Goal: Transaction & Acquisition: Obtain resource

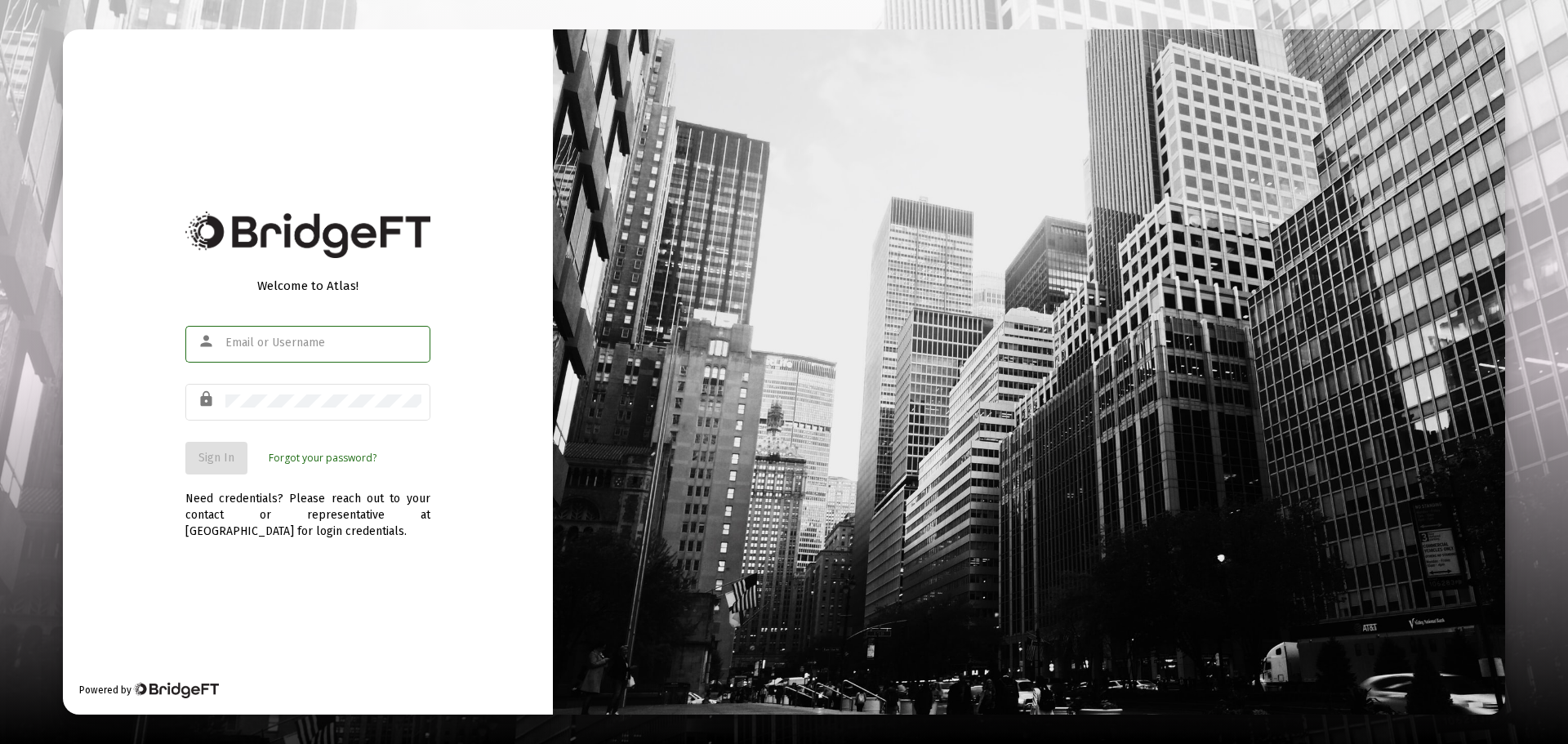
type input "[EMAIL_ADDRESS][DOMAIN_NAME]"
click at [227, 459] on span "Sign In" at bounding box center [216, 458] width 36 height 14
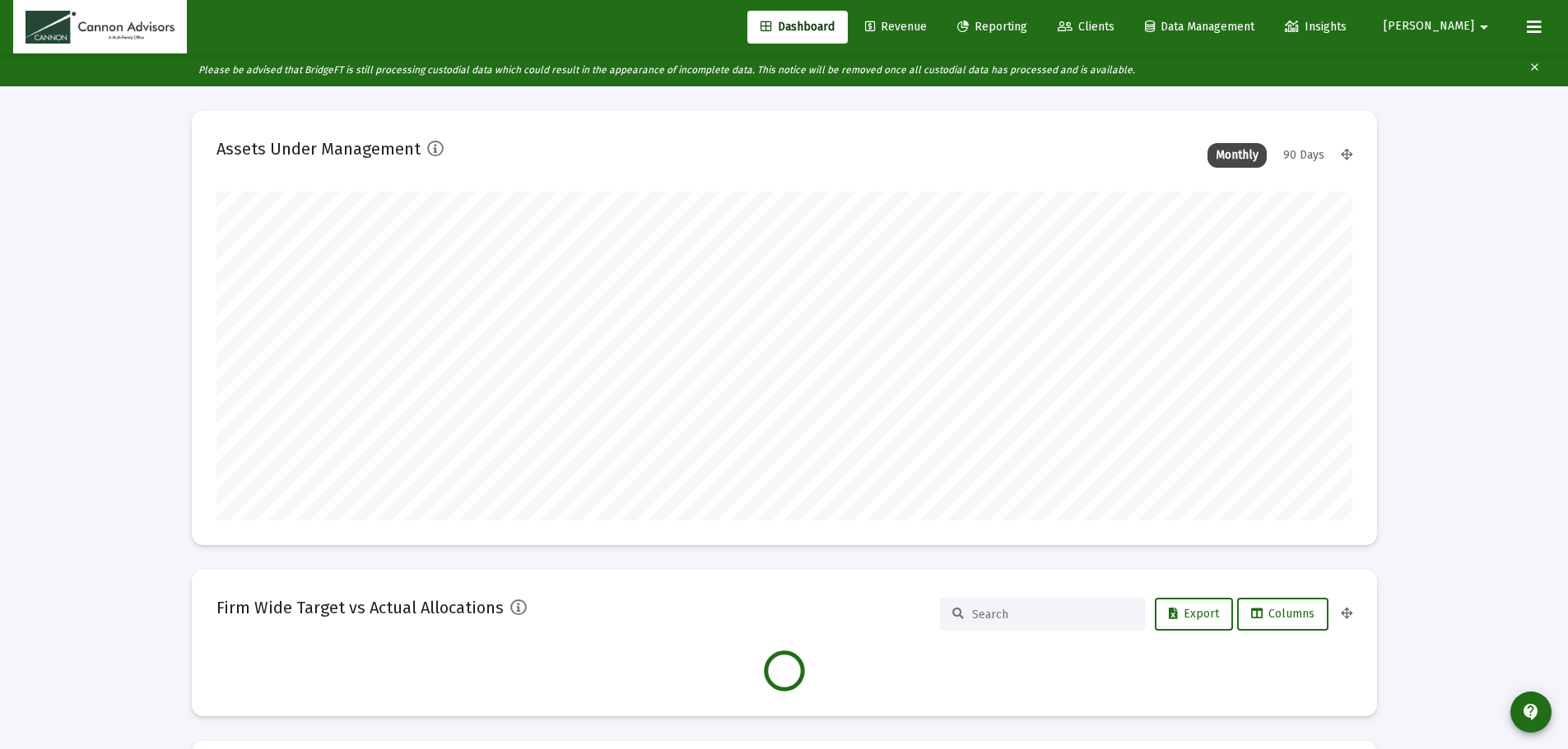
scroll to position [329, 1135]
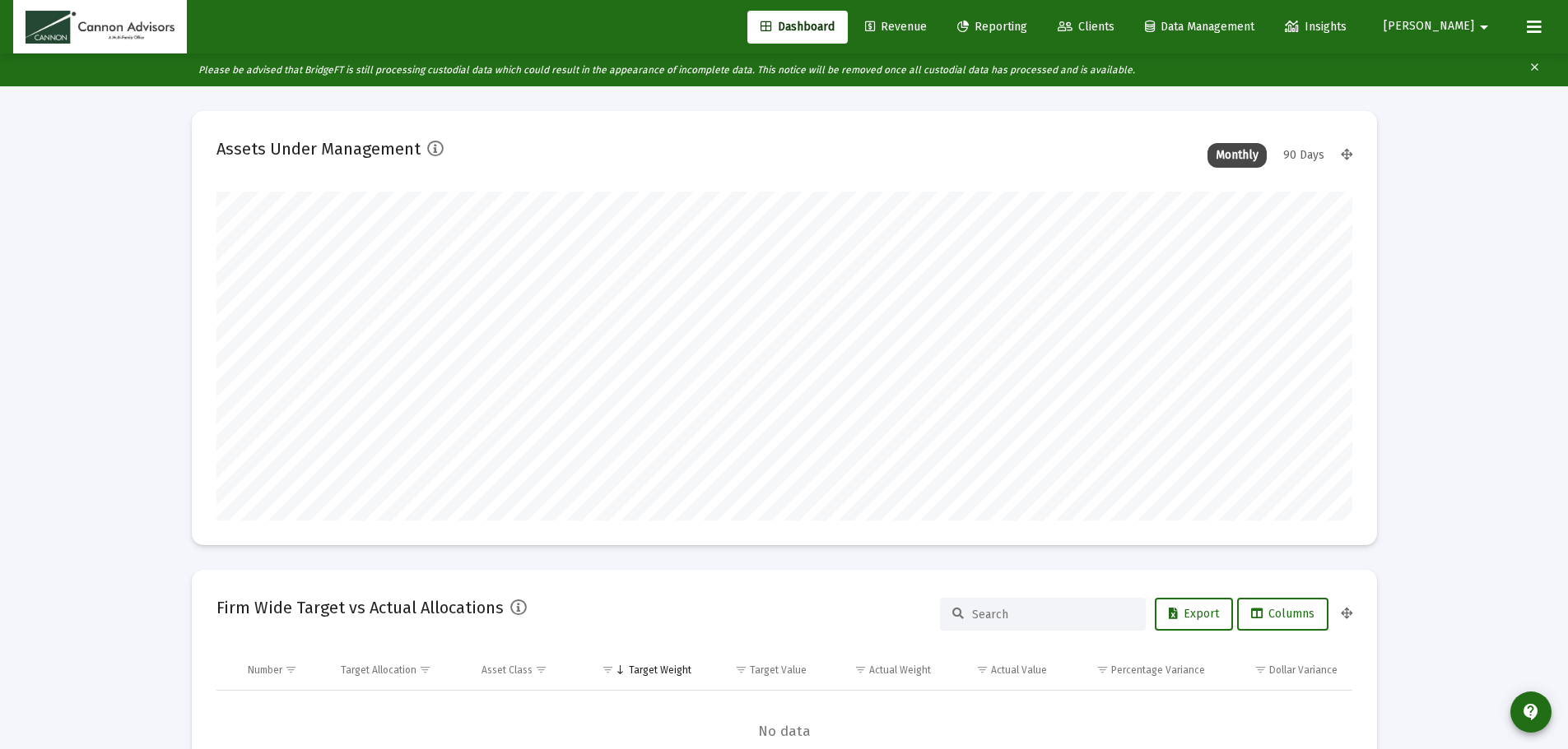
click at [1027, 22] on span "Reporting" at bounding box center [992, 27] width 70 height 14
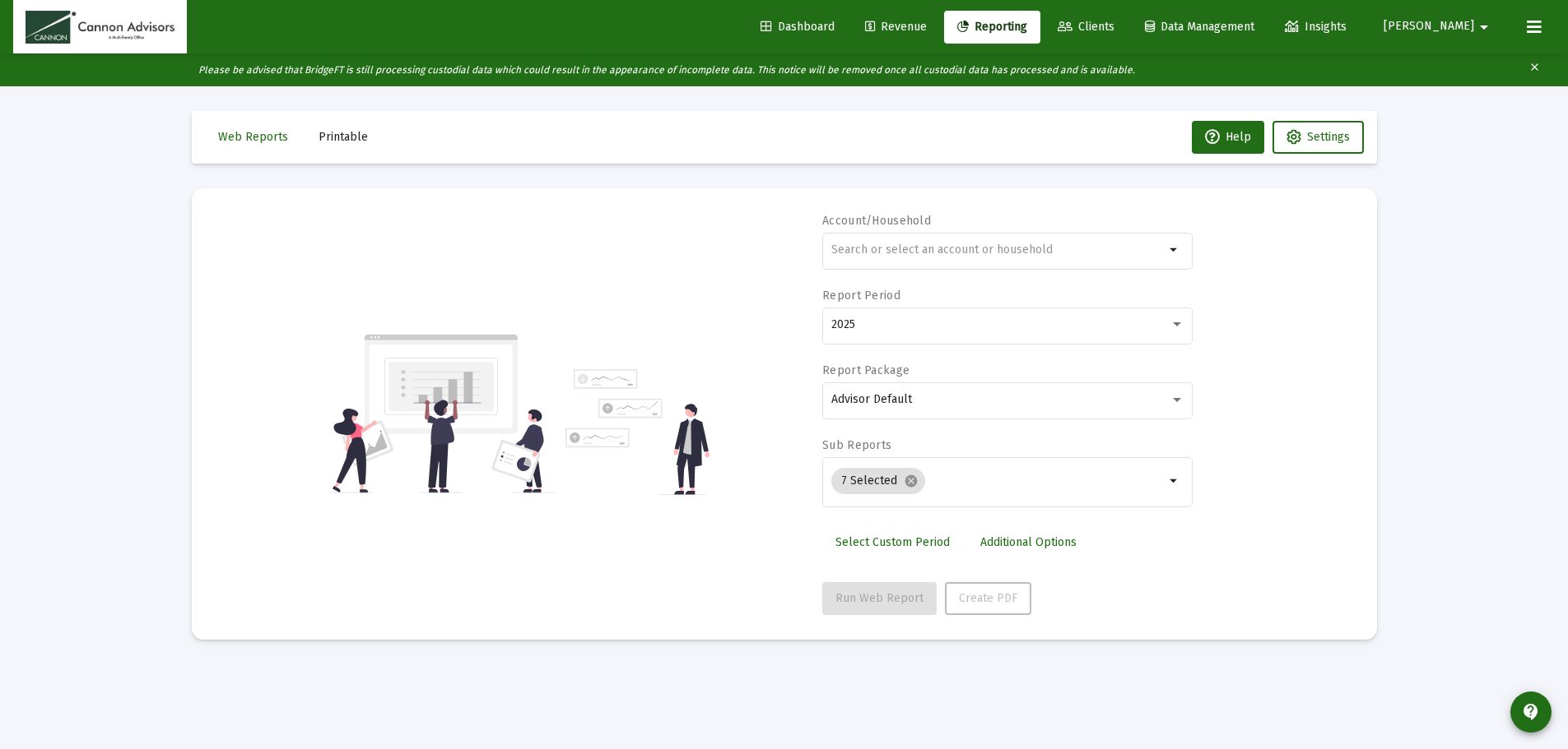
click at [327, 133] on span "Printable" at bounding box center [343, 137] width 49 height 14
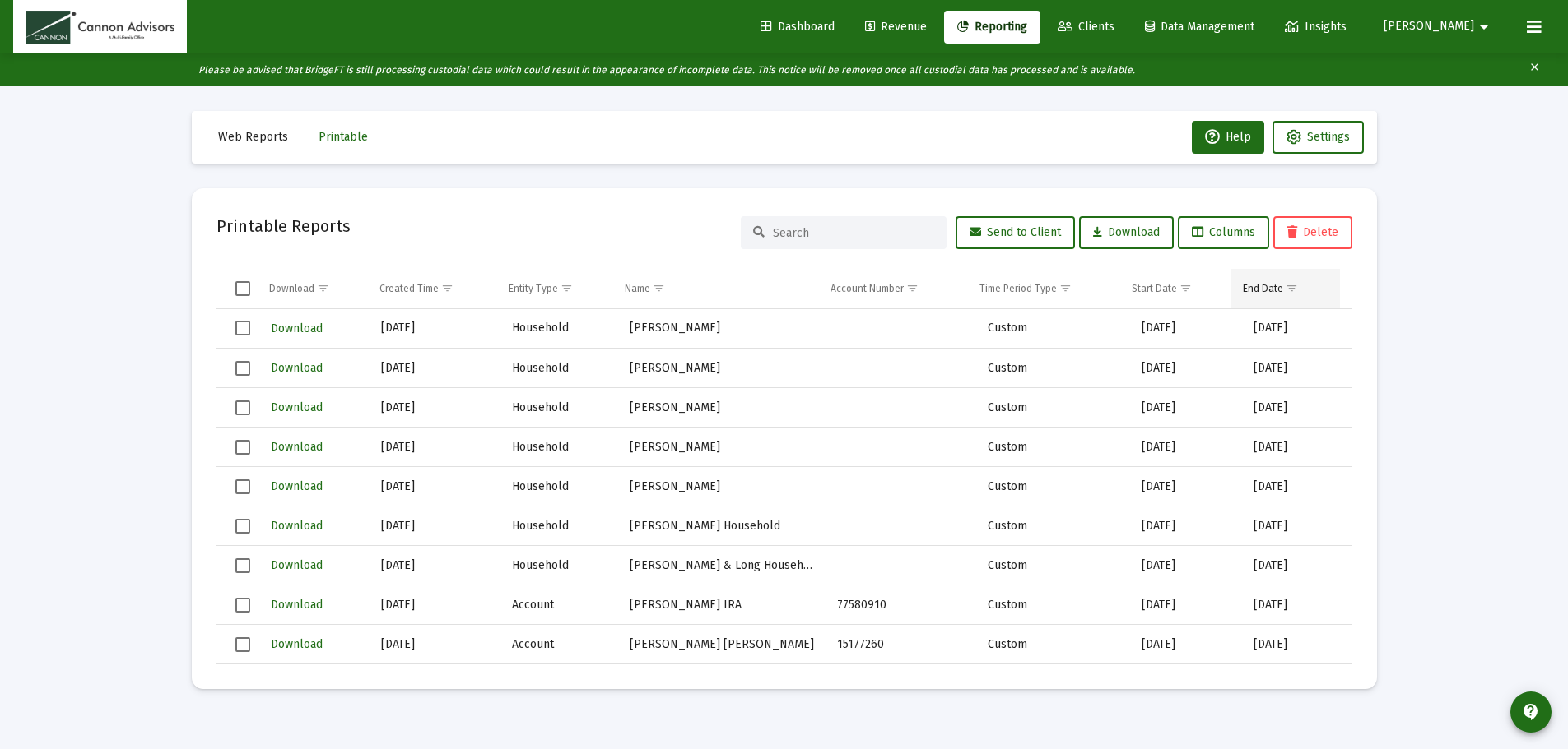
click at [1298, 289] on span "Show filter options for column 'End Date'" at bounding box center [1291, 288] width 12 height 12
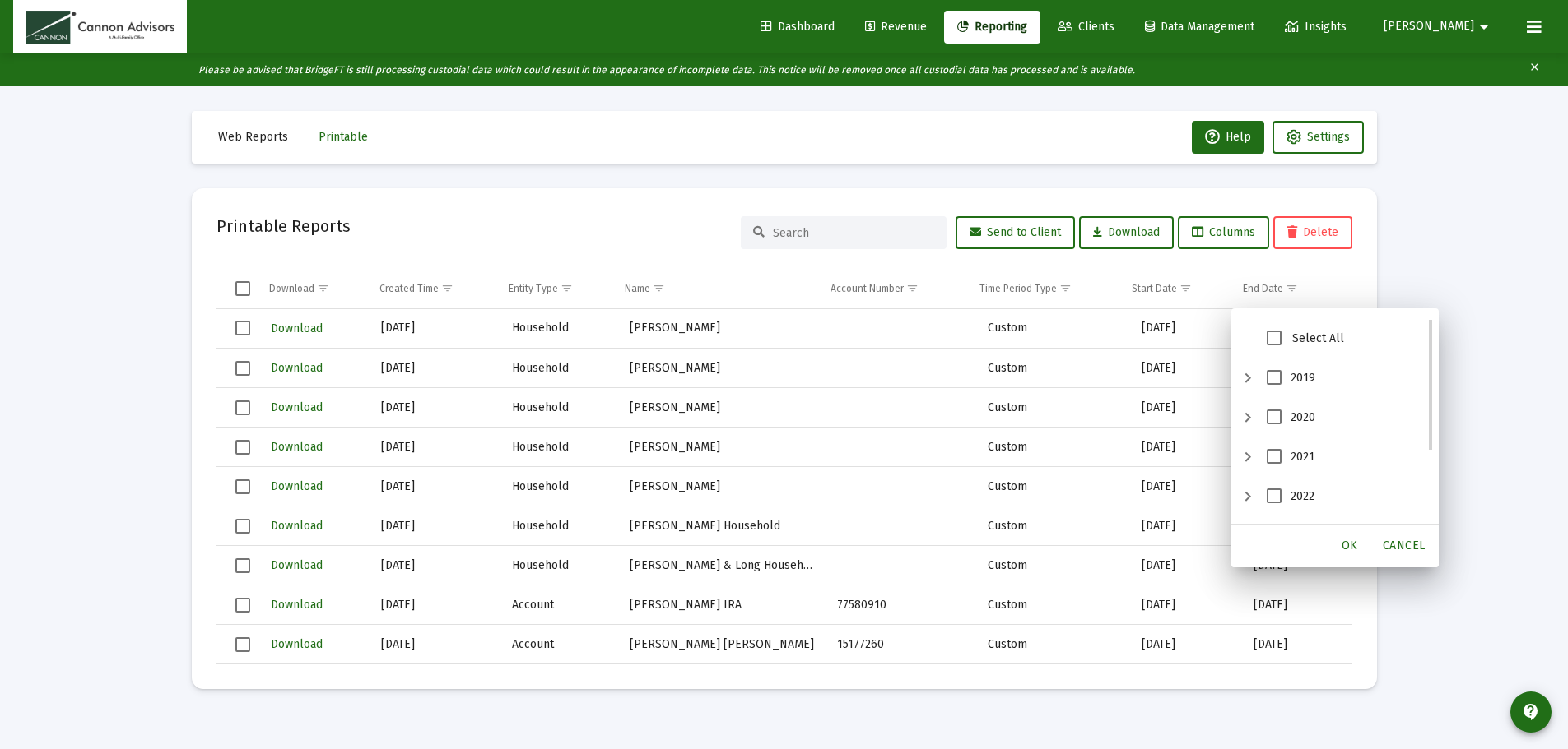
click at [1270, 498] on span "2022" at bounding box center [1274, 496] width 15 height 15
click at [1353, 541] on span "OK" at bounding box center [1349, 546] width 16 height 14
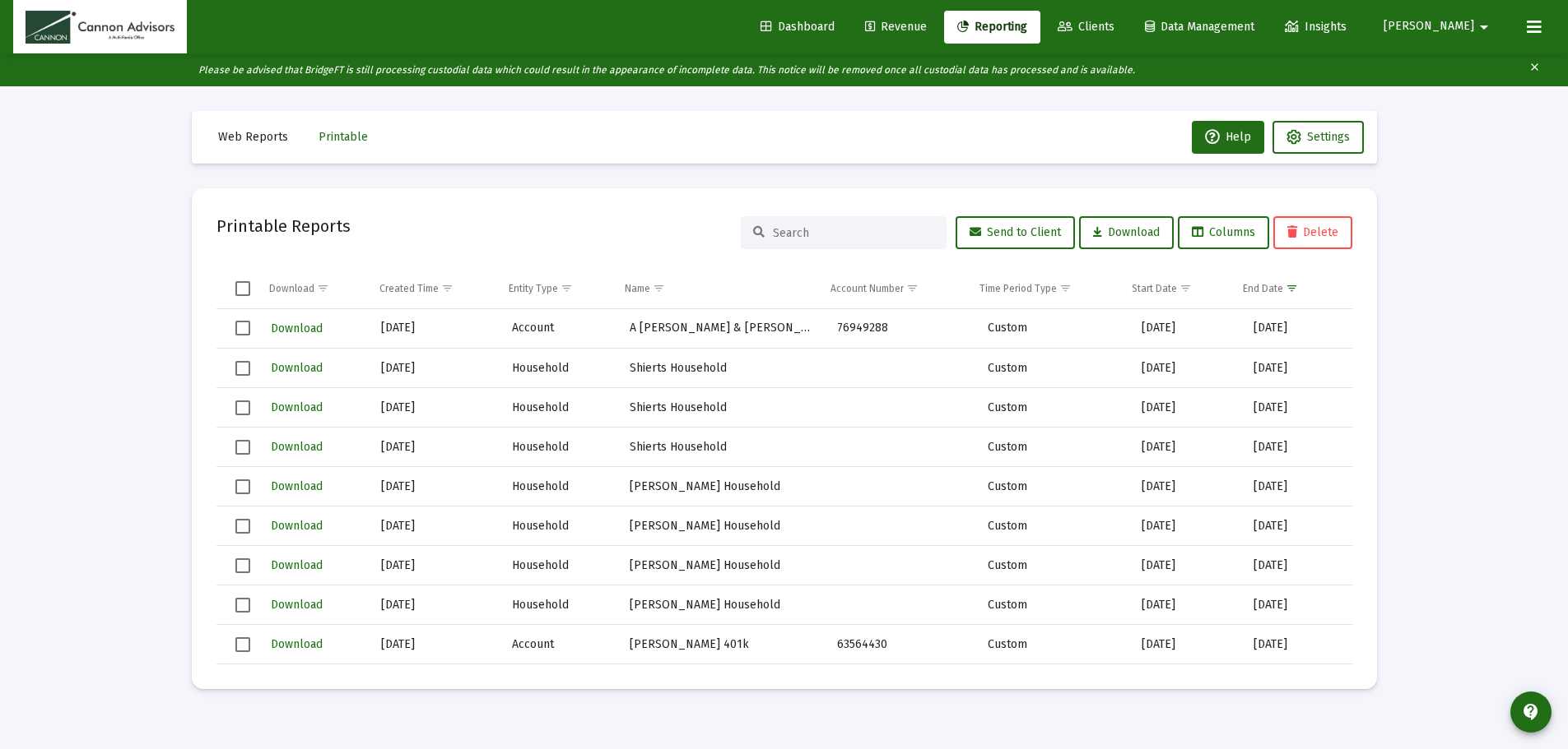
click at [249, 285] on span "Select all" at bounding box center [242, 288] width 15 height 15
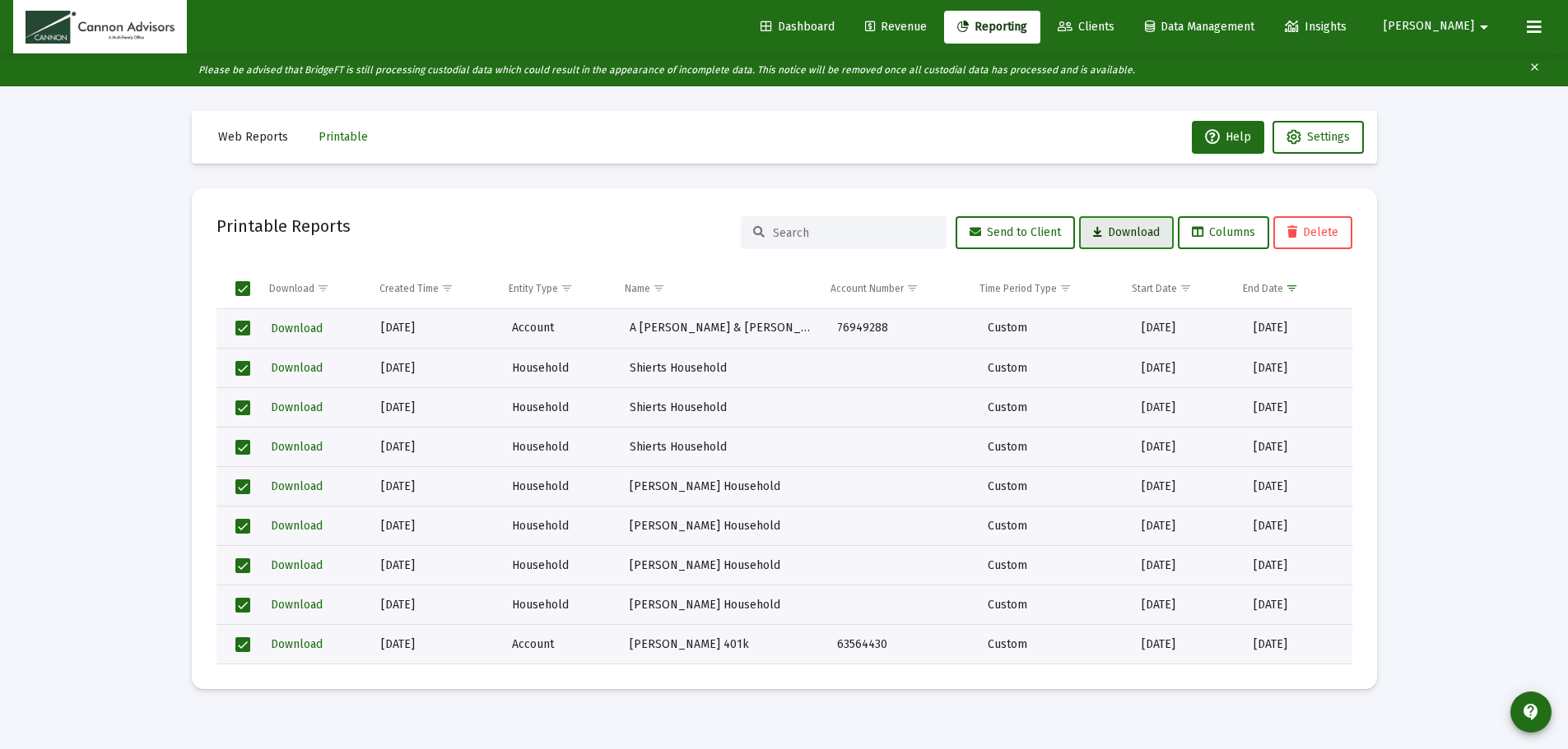
click at [1119, 234] on span "Download" at bounding box center [1126, 233] width 67 height 14
